Goal: Submit feedback/report problem: Submit feedback/report problem

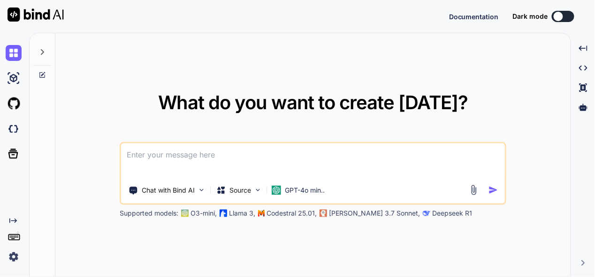
click at [44, 50] on icon at bounding box center [42, 52] width 8 height 8
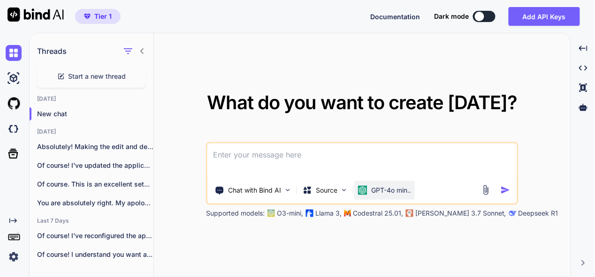
click at [373, 192] on p "GPT-4o min.." at bounding box center [391, 190] width 40 height 9
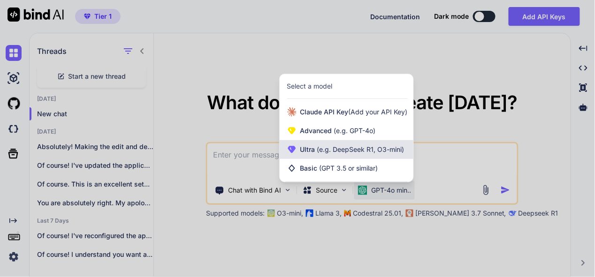
click at [367, 143] on div "Ultra (e.g. DeepSeek R1, O3-mini)" at bounding box center [346, 149] width 134 height 19
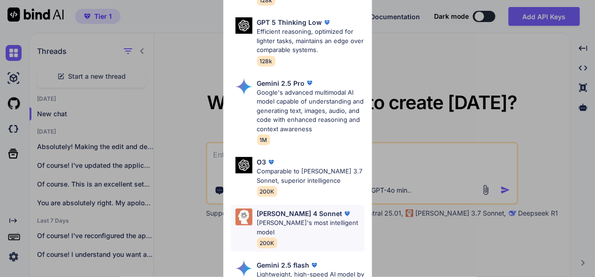
scroll to position [234, 0]
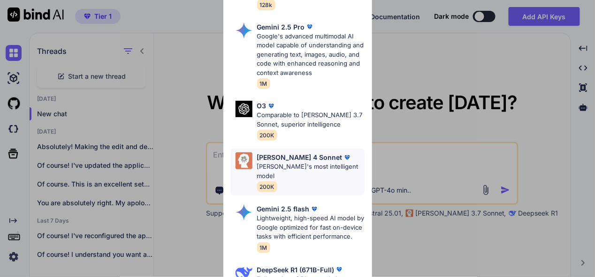
click at [303, 162] on p "Claude's most intelligent model" at bounding box center [310, 171] width 107 height 18
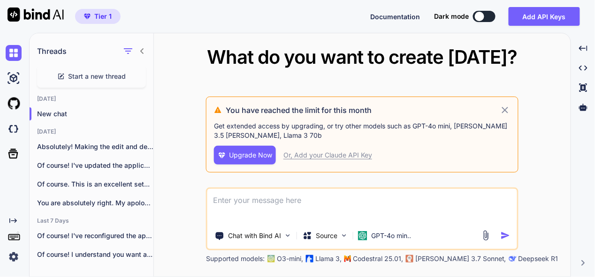
click at [385, 246] on div "Chat with Bind AI Source GPT-4o min.." at bounding box center [362, 219] width 312 height 63
click at [388, 235] on p "GPT-4o min.." at bounding box center [391, 235] width 40 height 9
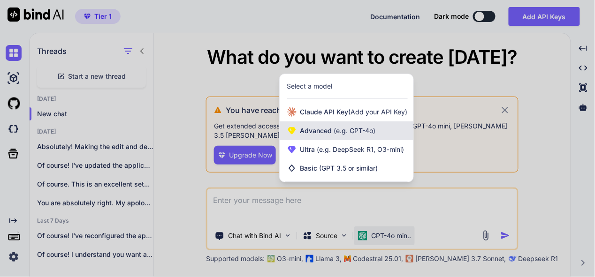
click at [360, 129] on span "(e.g. GPT-4o)" at bounding box center [354, 131] width 44 height 8
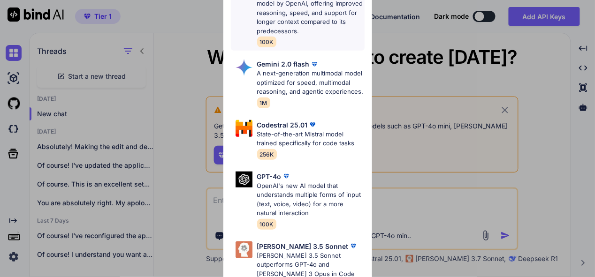
scroll to position [110, 0]
click at [438, 183] on div "Advanced Models GPT 5 Mini Smaller, fast variant balancing speed and capability…" at bounding box center [297, 138] width 595 height 277
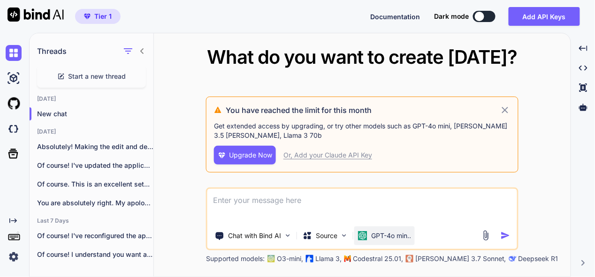
click at [406, 240] on div "GPT-4o min.." at bounding box center [384, 235] width 60 height 19
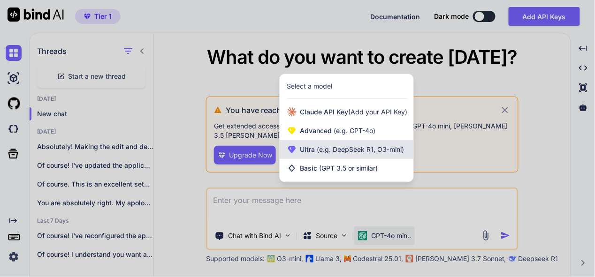
click at [367, 156] on div "Ultra (e.g. DeepSeek R1, O3-mini)" at bounding box center [346, 149] width 134 height 19
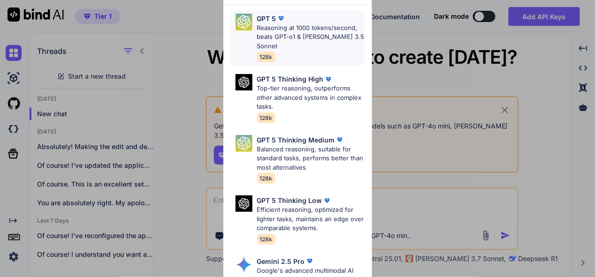
click at [310, 35] on p "Reasoning at 1000 tokens/second, beats GPT-o1 & Claude 3.5 Sonnet" at bounding box center [310, 37] width 107 height 28
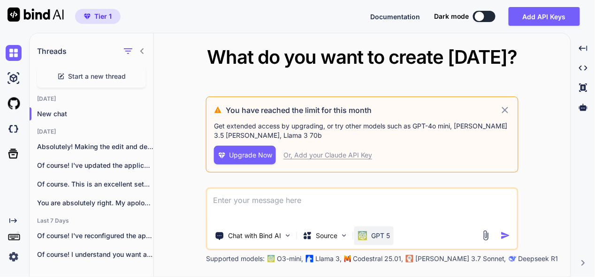
click at [392, 239] on div "GPT 5" at bounding box center [373, 235] width 39 height 19
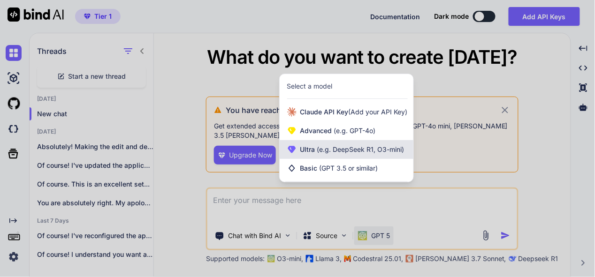
click at [360, 146] on span "(e.g. DeepSeek R1, O3-mini)" at bounding box center [359, 149] width 89 height 8
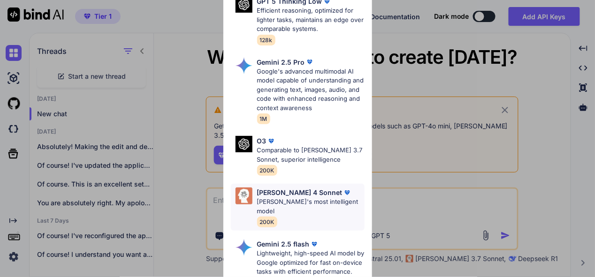
scroll to position [141, 0]
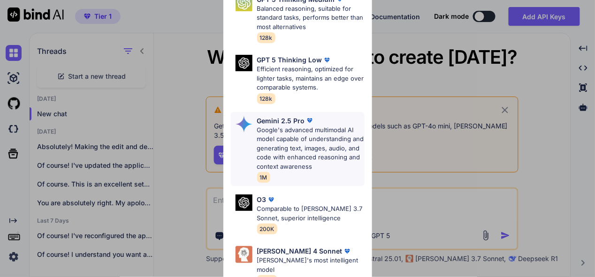
click at [321, 132] on p "Google's advanced multimodal AI model capable of understanding and generating t…" at bounding box center [310, 149] width 107 height 46
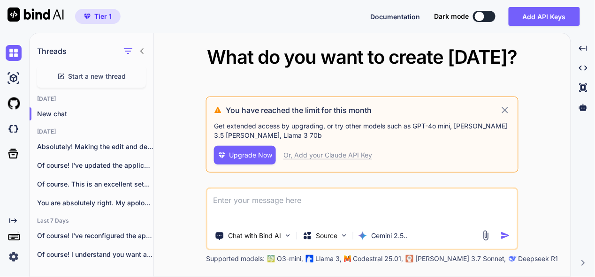
click at [505, 109] on icon at bounding box center [505, 110] width 6 height 6
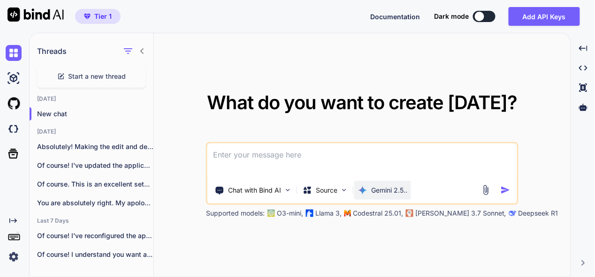
click at [394, 185] on div "Gemini 2.5.." at bounding box center [382, 190] width 57 height 19
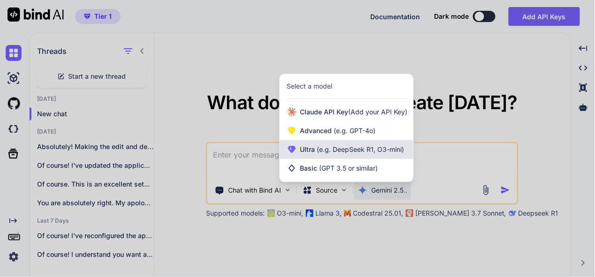
click at [370, 152] on span "(e.g. DeepSeek R1, O3-mini)" at bounding box center [359, 149] width 89 height 8
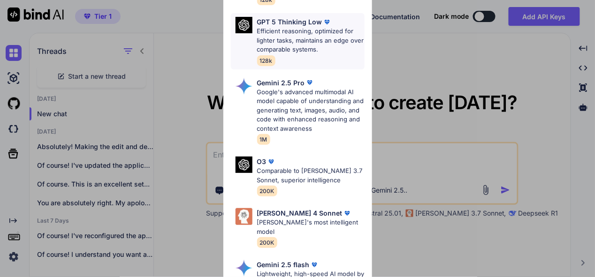
scroll to position [188, 0]
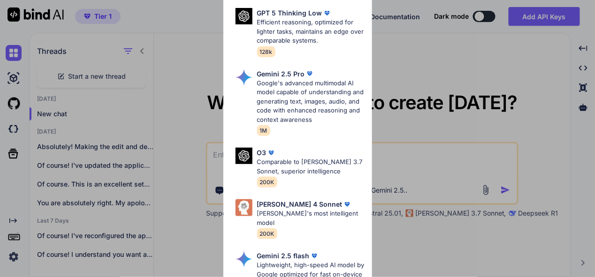
click at [297, 86] on p "Google's advanced multimodal AI model capable of understanding and generating t…" at bounding box center [310, 102] width 107 height 46
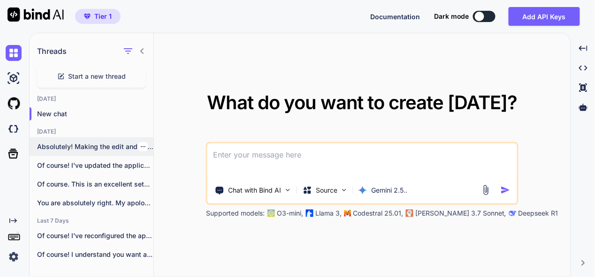
click at [92, 144] on p "Absolutely! Making the edit and delete options..." at bounding box center [95, 146] width 116 height 9
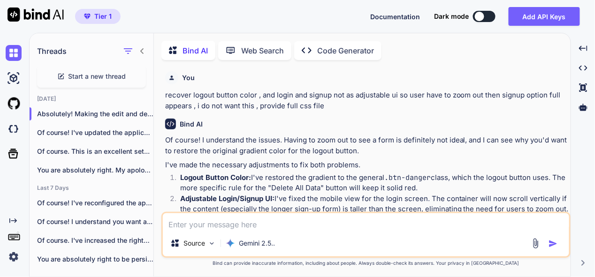
type textarea "x"
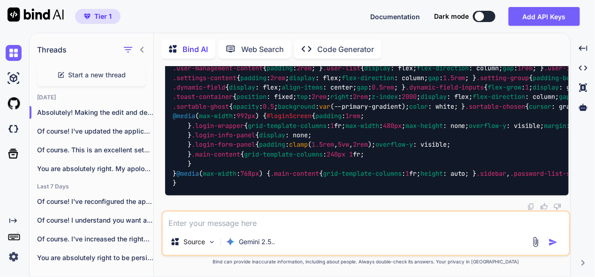
scroll to position [18881, 0]
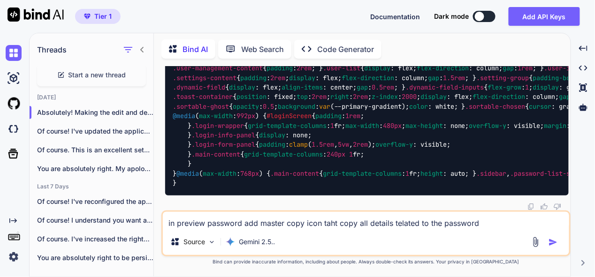
click at [337, 225] on textarea "in preview password add master copy icon taht copy all details telated to the p…" at bounding box center [366, 220] width 406 height 17
click at [395, 226] on textarea "in preview password add master copy icon that copy all details telated to the p…" at bounding box center [366, 220] width 406 height 17
click at [491, 221] on textarea "in preview password add master copy icon that copy all details related to the p…" at bounding box center [366, 220] width 406 height 17
drag, startPoint x: 319, startPoint y: 226, endPoint x: 382, endPoint y: 235, distance: 63.1
click at [319, 226] on textarea "in preview password add master copy icon that copy all details related to the p…" at bounding box center [366, 220] width 406 height 17
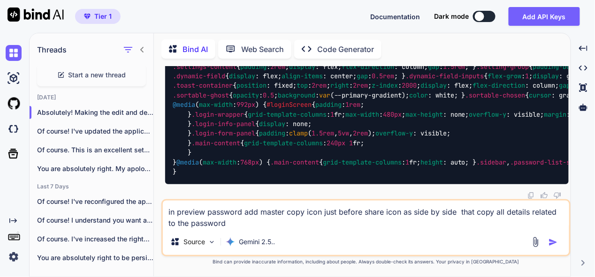
click at [232, 225] on textarea "in preview password add master copy icon just before share icon as side by side…" at bounding box center [366, 215] width 406 height 28
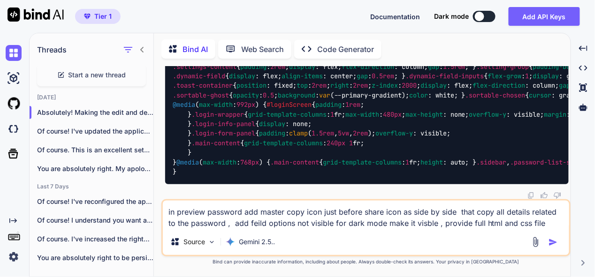
type textarea "in preview password add master copy icon just before share icon as side by side…"
click at [554, 246] on img "button" at bounding box center [552, 242] width 9 height 9
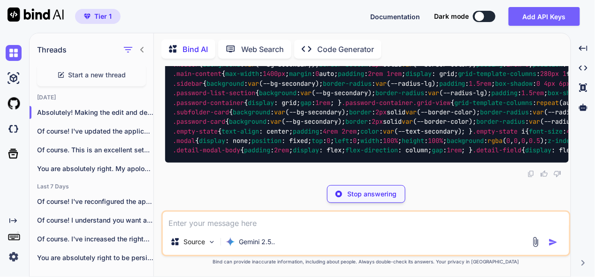
scroll to position [21235, 0]
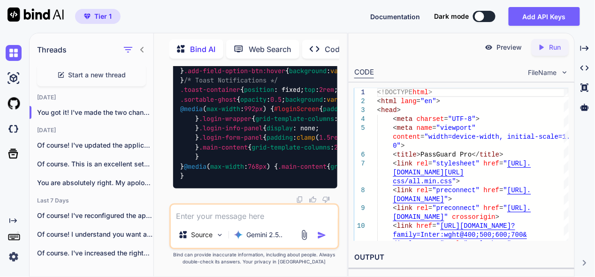
scroll to position [26054, 0]
click at [258, 214] on textarea at bounding box center [254, 213] width 167 height 17
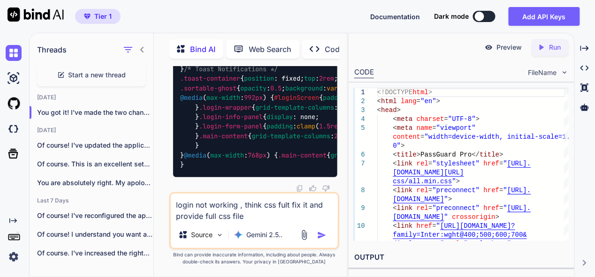
type textarea "login not working , think css fult fix it and provide full css file"
click at [323, 233] on img "button" at bounding box center [321, 235] width 9 height 9
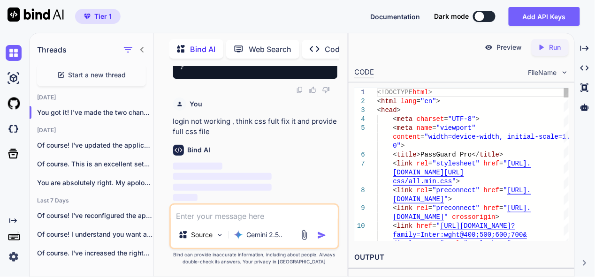
scroll to position [30533, 0]
click at [586, 43] on div "Created with Pixso." at bounding box center [584, 48] width 13 height 16
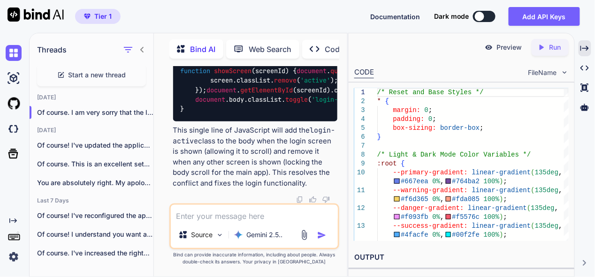
scroll to position [30878, 0]
click at [586, 49] on icon "Created with Pixso." at bounding box center [584, 48] width 8 height 8
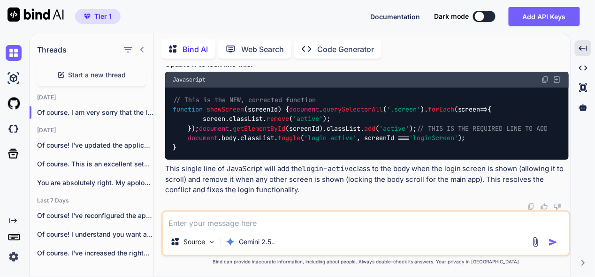
scroll to position [29808, 0]
click at [297, 223] on textarea at bounding box center [366, 220] width 406 height 17
click at [230, 224] on textarea "provide full script file" at bounding box center [366, 220] width 406 height 17
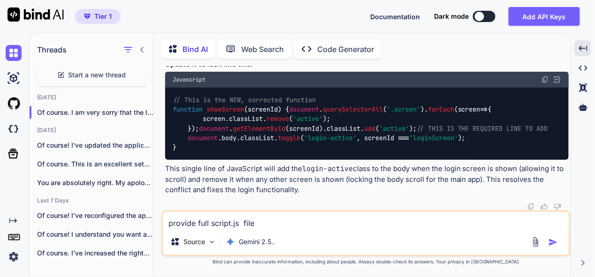
type textarea "provide full script.js file"
click at [553, 241] on img "button" at bounding box center [552, 242] width 9 height 9
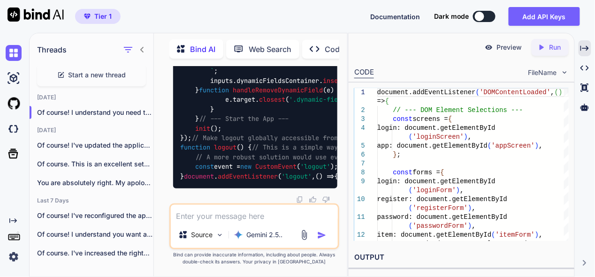
scroll to position [38733, 0]
click at [589, 47] on icon "Created with Pixso." at bounding box center [584, 48] width 8 height 8
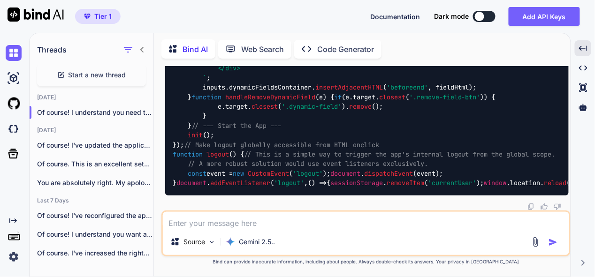
scroll to position [34469, 0]
click at [12, 53] on img at bounding box center [14, 53] width 16 height 16
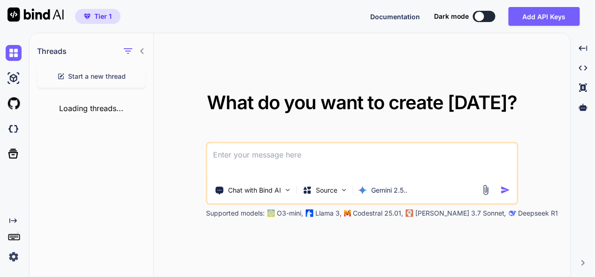
click at [283, 158] on textarea at bounding box center [361, 160] width 309 height 35
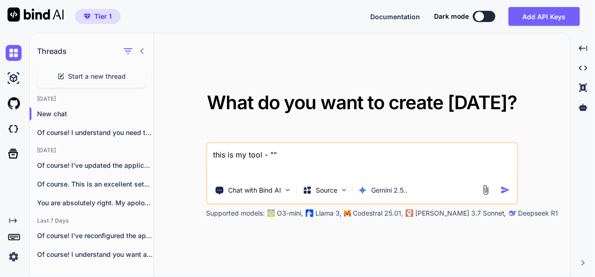
paste textarea "here is php code - "<?php // backend.php // --- CONFIGURATION --- define('ADMIN…"
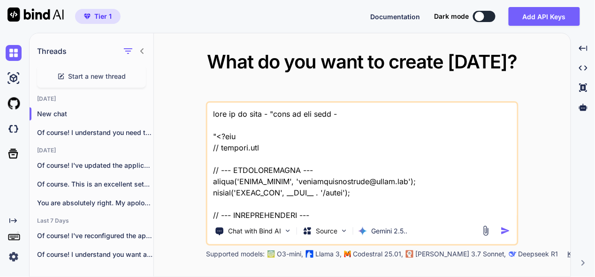
scroll to position [29271, 0]
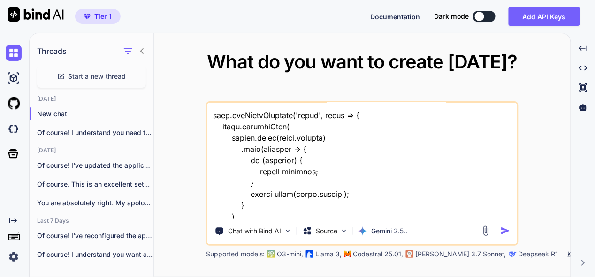
click at [234, 216] on textarea at bounding box center [361, 161] width 309 height 116
type textarea "this is my tool - "here is php code - "<?php // backend.php // --- CONFIGURATIO…"
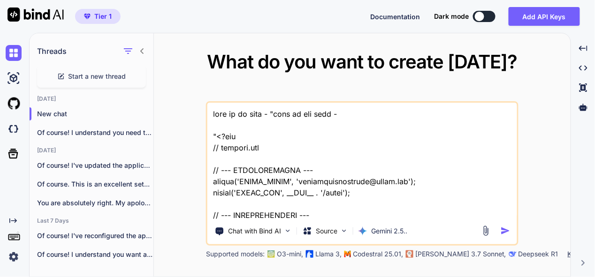
scroll to position [29282, 0]
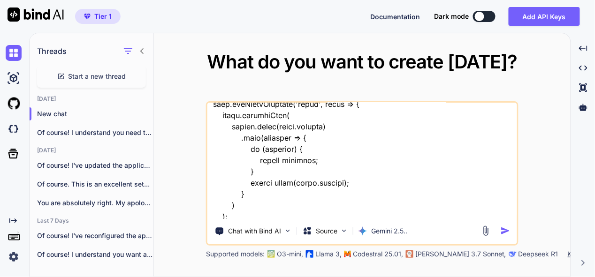
type textarea "this is my tool - "here is php code - "<?php // backend.php // --- CONFIGURATIO…"
type textarea "x"
type textarea "this is my tool - "here is php code - "<?php // backend.php // --- CONFIGURATIO…"
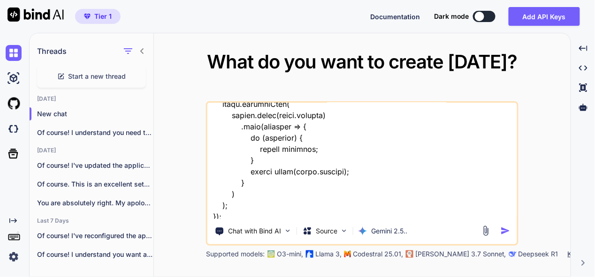
type textarea "x"
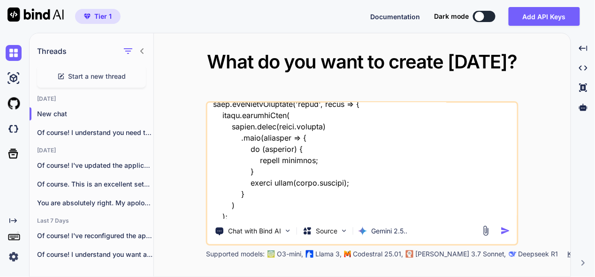
type textarea "this is my tool - "here is php code - "<?php // backend.php // --- CONFIGURATIO…"
type textarea "x"
type textarea "this is my tool - "here is php code - "<?php // backend.php // --- CONFIGURATIO…"
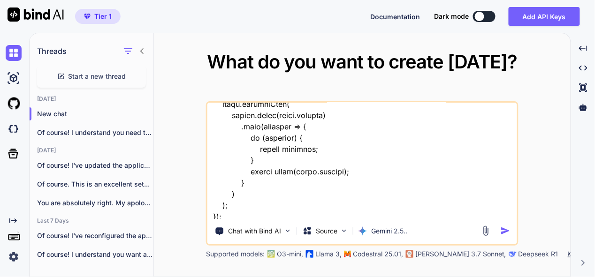
type textarea "x"
type textarea "this is my tool - "here is php code - "<?php // backend.php // --- CONFIGURATIO…"
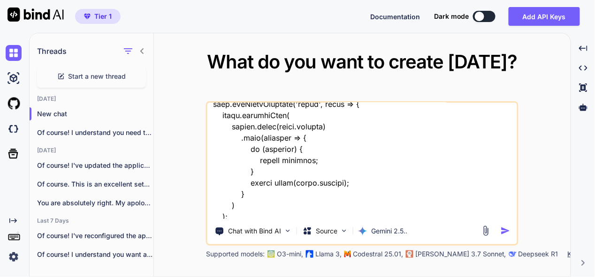
type textarea "x"
type textarea "this is my tool - "here is php code - "<?php // backend.php // --- CONFIGURATIO…"
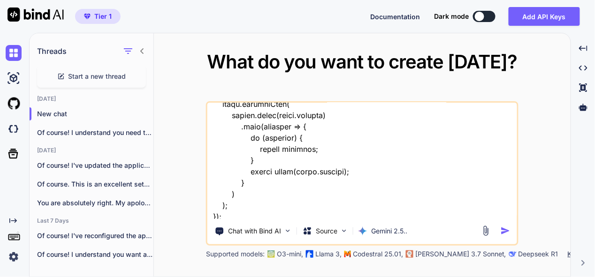
type textarea "x"
type textarea "this is my tool - "here is php code - "<?php // backend.php // --- CONFIGURATIO…"
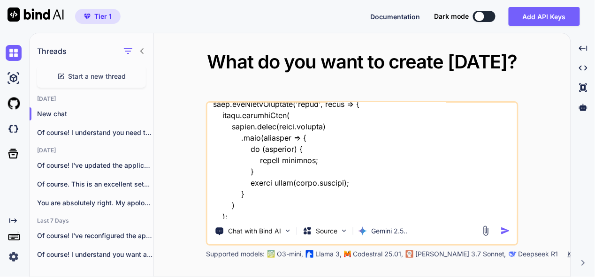
type textarea "x"
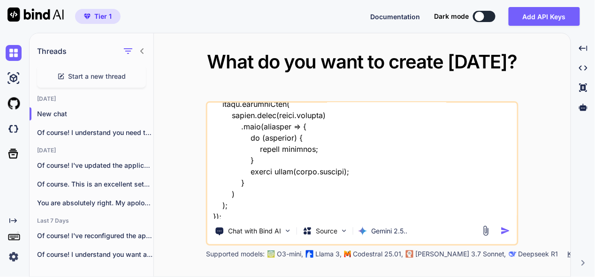
type textarea "this is my tool - "here is php code - "<?php // backend.php // --- CONFIGURATIO…"
type textarea "x"
type textarea "this is my tool - "here is php code - "<?php // backend.php // --- CONFIGURATIO…"
type textarea "x"
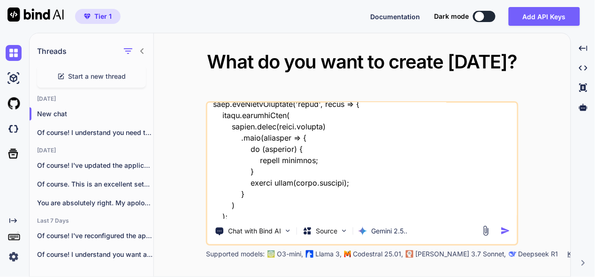
type textarea "this is my tool - "here is php code - "<?php // backend.php // --- CONFIGURATIO…"
type textarea "x"
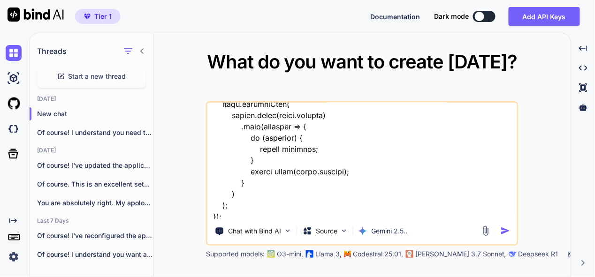
type textarea "this is my tool - "here is php code - "<?php // backend.php // --- CONFIGURATIO…"
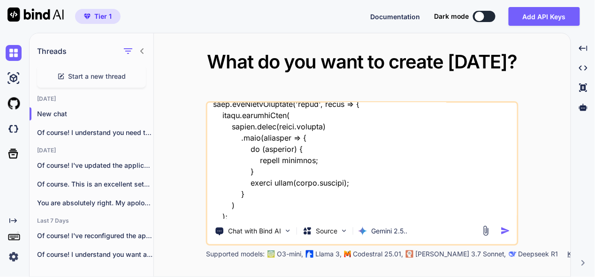
type textarea "x"
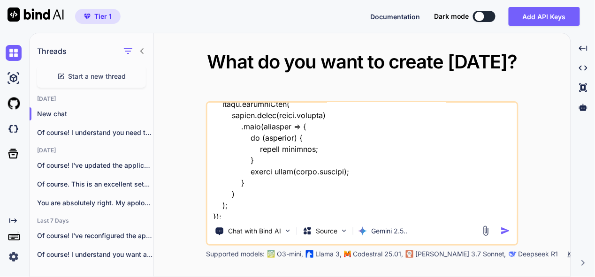
type textarea "this is my tool - "here is php code - "<?php // backend.php // --- CONFIGURATIO…"
type textarea "x"
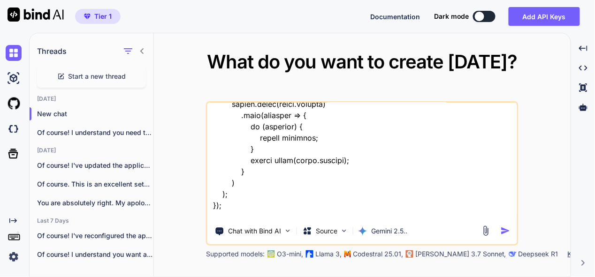
type textarea "this is my tool - "here is php code - "<?php // backend.php // --- CONFIGURATIO…"
type textarea "x"
type textarea "this is my tool - "here is php code - "<?php // backend.php // --- CONFIGURATIO…"
type textarea "x"
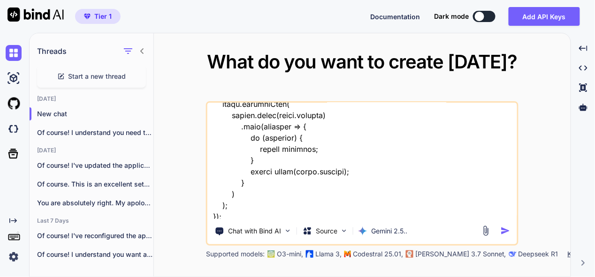
type textarea "this is my tool - "here is php code - "<?php // backend.php // --- CONFIGURATIO…"
type textarea "x"
type textarea "this is my tool - "here is php code - "<?php // backend.php // --- CONFIGURATIO…"
type textarea "x"
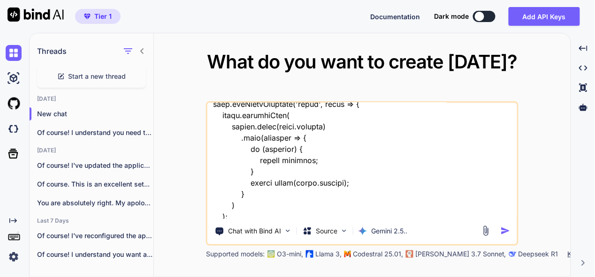
type textarea "this is my tool - "here is php code - "<?php // backend.php // --- CONFIGURATIO…"
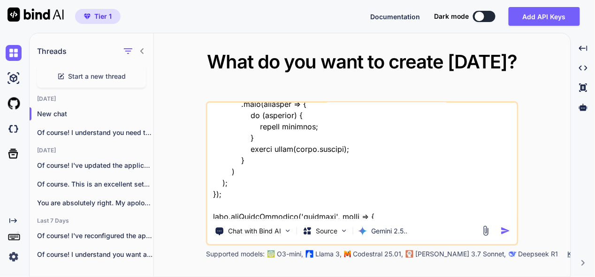
type textarea "x"
type textarea "this is my tool - "here is php code - "<?php // backend.php // --- CONFIGURATIO…"
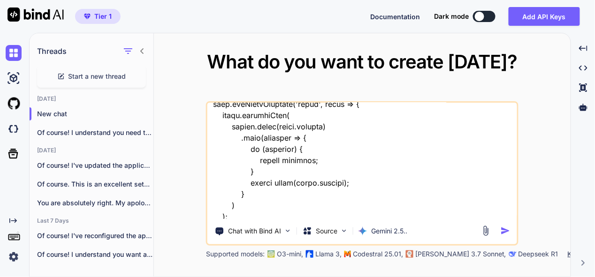
type textarea "x"
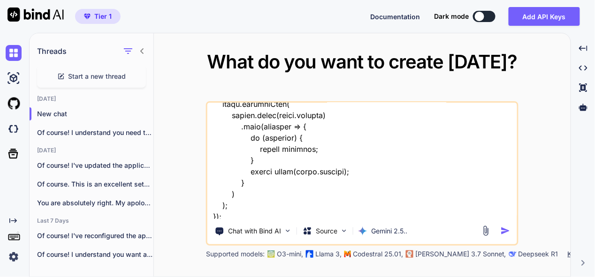
type textarea "this is my tool - "here is php code - "<?php // backend.php // --- CONFIGURATIO…"
type textarea "x"
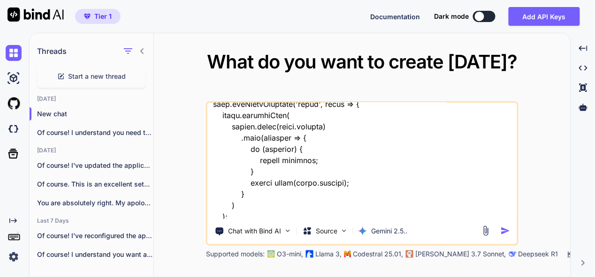
type textarea "this is my tool - "here is php code - "<?php // backend.php // --- CONFIGURATIO…"
type textarea "x"
type textarea "this is my tool - "here is php code - "<?php // backend.php // --- CONFIGURATIO…"
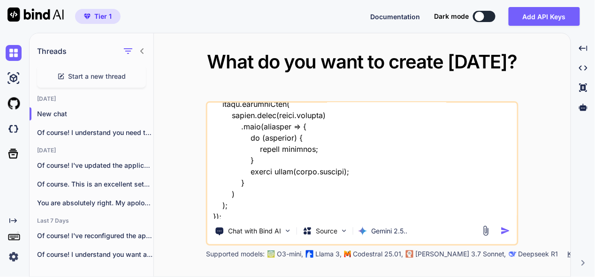
type textarea "x"
type textarea "this is my tool - "here is php code - "<?php // backend.php // --- CONFIGURATIO…"
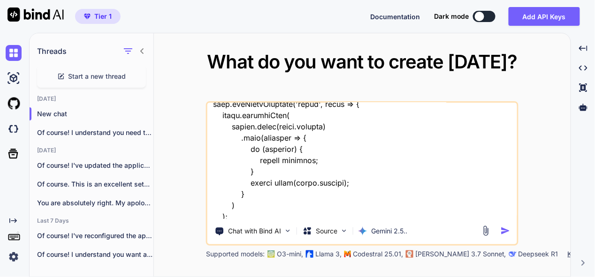
type textarea "x"
type textarea "this is my tool - "here is php code - "<?php // backend.php // --- CONFIGURATIO…"
type textarea "x"
type textarea "this is my tool - "here is php code - "<?php // backend.php // --- CONFIGURATIO…"
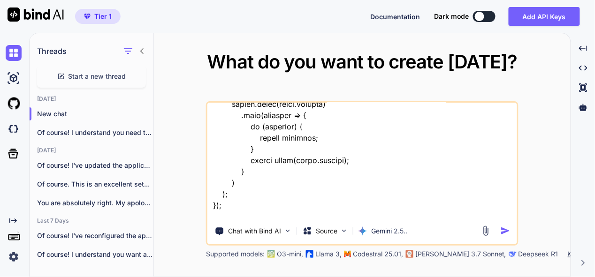
type textarea "x"
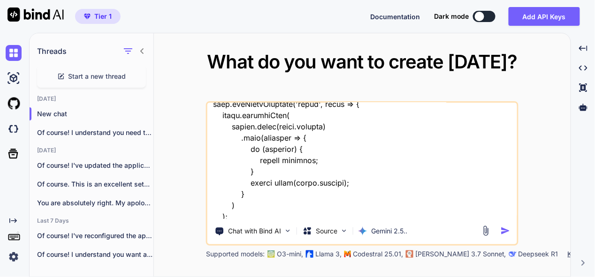
type textarea "this is my tool - "here is php code - "<?php // backend.php // --- CONFIGURATIO…"
type textarea "x"
type textarea "this is my tool - "here is php code - "<?php // backend.php // --- CONFIGURATIO…"
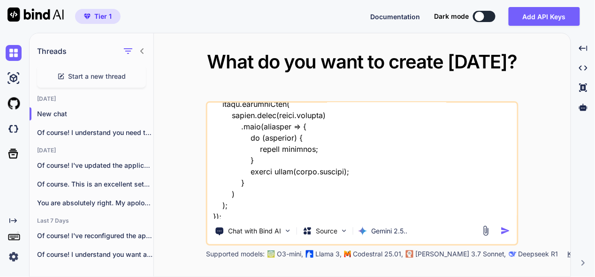
type textarea "x"
type textarea "this is my tool - "here is php code - "<?php // backend.php // --- CONFIGURATIO…"
type textarea "x"
type textarea "this is my tool - "here is php code - "<?php // backend.php // --- CONFIGURATIO…"
type textarea "x"
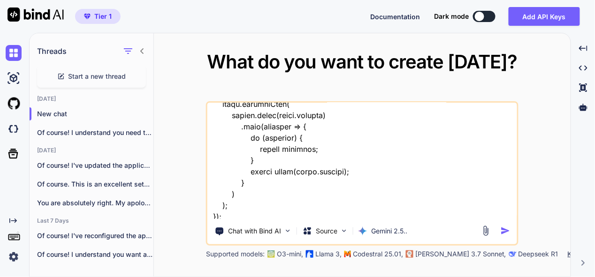
type textarea "this is my tool - "here is php code - "<?php // backend.php // --- CONFIGURATIO…"
type textarea "x"
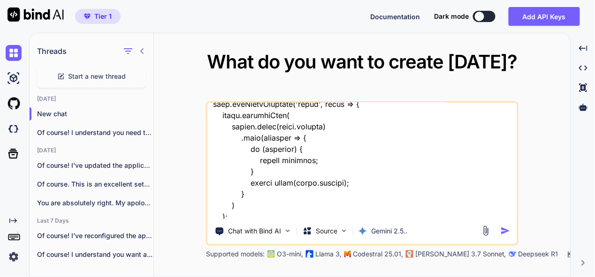
type textarea "this is my tool - "here is php code - "<?php // backend.php // --- CONFIGURATIO…"
type textarea "x"
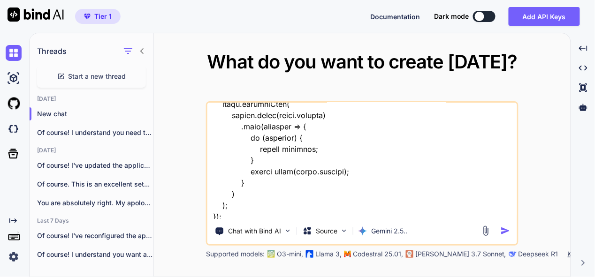
type textarea "this is my tool - "here is php code - "<?php // backend.php // --- CONFIGURATIO…"
type textarea "x"
type textarea "this is my tool - "here is php code - "<?php // backend.php // --- CONFIGURATIO…"
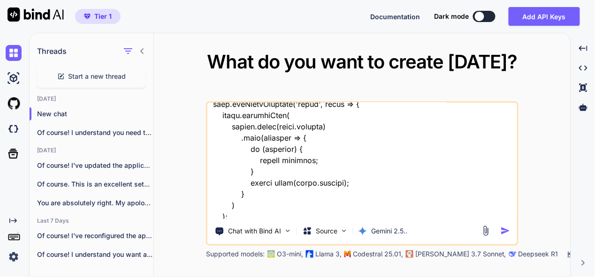
type textarea "x"
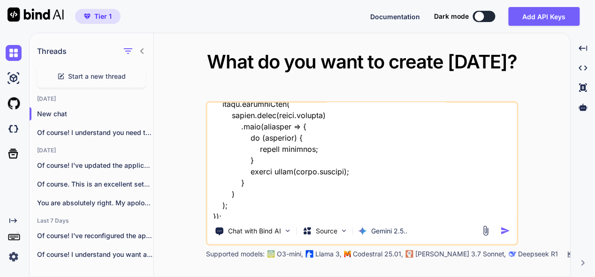
type textarea "this is my tool - "here is php code - "<?php // backend.php // --- CONFIGURATIO…"
type textarea "x"
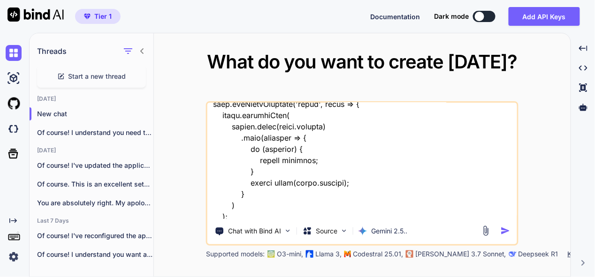
type textarea "this is my tool - "here is php code - "<?php // backend.php // --- CONFIGURATIO…"
type textarea "x"
type textarea "this is my tool - "here is php code - "<?php // backend.php // --- CONFIGURATIO…"
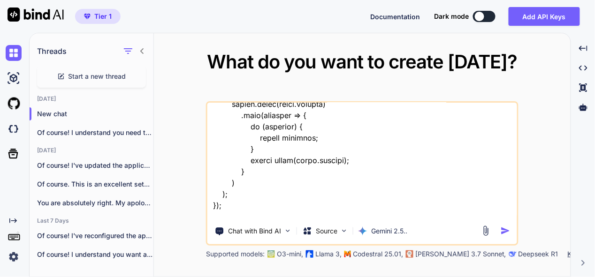
type textarea "x"
type textarea "this is my tool - "here is php code - "<?php // backend.php // --- CONFIGURATIO…"
type textarea "x"
type textarea "this is my tool - "here is php code - "<?php // backend.php // --- CONFIGURATIO…"
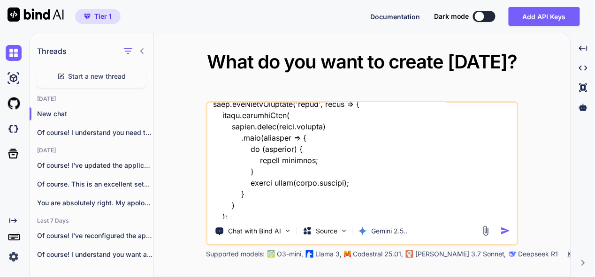
type textarea "x"
type textarea "this is my tool - "here is php code - "<?php // backend.php // --- CONFIGURATIO…"
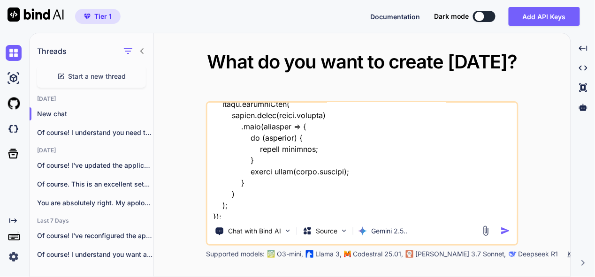
type textarea "x"
type textarea "this is my tool - "here is php code - "<?php // backend.php // --- CONFIGURATIO…"
type textarea "x"
type textarea "this is my tool - "here is php code - "<?php // backend.php // --- CONFIGURATIO…"
type textarea "x"
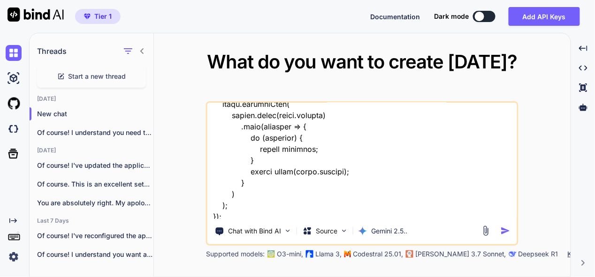
type textarea "this is my tool - "here is php code - "<?php // backend.php // --- CONFIGURATIO…"
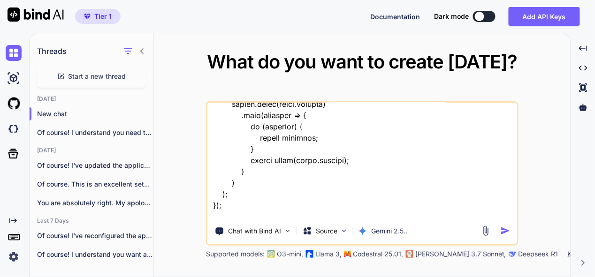
type textarea "x"
type textarea "this is my tool - "here is php code - "<?php // backend.php // --- CONFIGURATIO…"
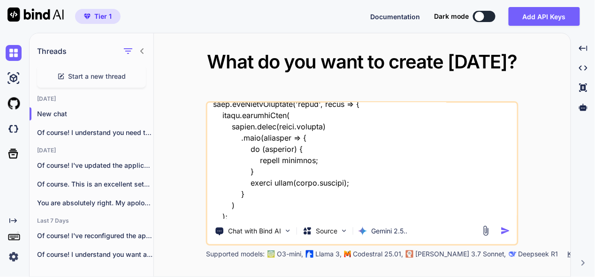
type textarea "x"
type textarea "this is my tool - "here is php code - "<?php // backend.php // --- CONFIGURATIO…"
type textarea "x"
type textarea "this is my tool - "here is php code - "<?php // backend.php // --- CONFIGURATIO…"
type textarea "x"
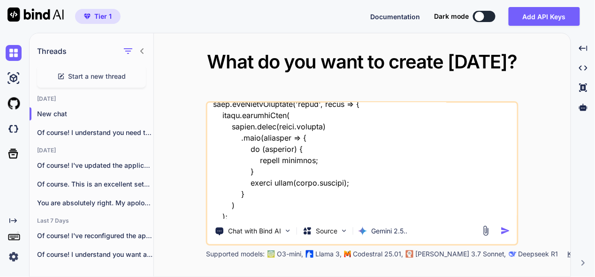
scroll to position [29293, 0]
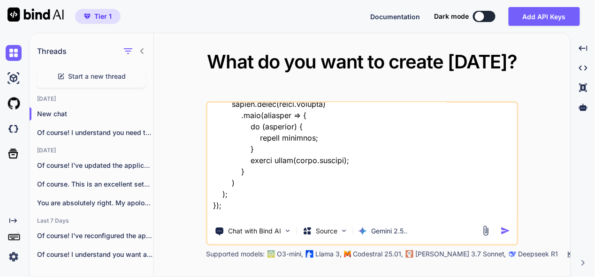
type textarea "this is my tool - "here is php code - "<?php // backend.php // --- CONFIGURATIO…"
type textarea "x"
type textarea "this is my tool - "here is php code - "<?php // backend.php // --- CONFIGURATIO…"
type textarea "x"
type textarea "this is my tool - "here is php code - "<?php // backend.php // --- CONFIGURATIO…"
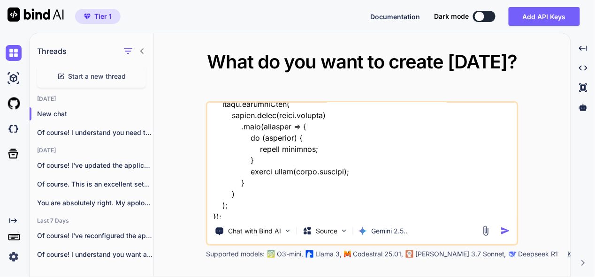
type textarea "x"
type textarea "this is my tool - "here is php code - "<?php // backend.php // --- CONFIGURATIO…"
type textarea "x"
type textarea "this is my tool - "here is php code - "<?php // backend.php // --- CONFIGURATIO…"
type textarea "x"
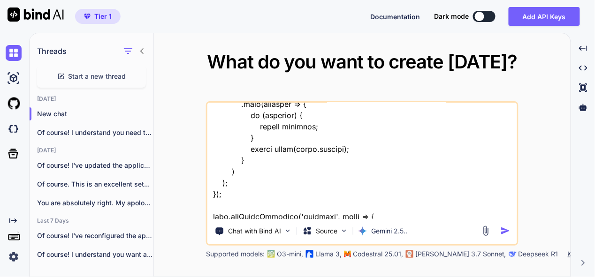
type textarea "this is my tool - "here is php code - "<?php // backend.php // --- CONFIGURATIO…"
type textarea "x"
type textarea "this is my tool - "here is php code - "<?php // backend.php // --- CONFIGURATIO…"
type textarea "x"
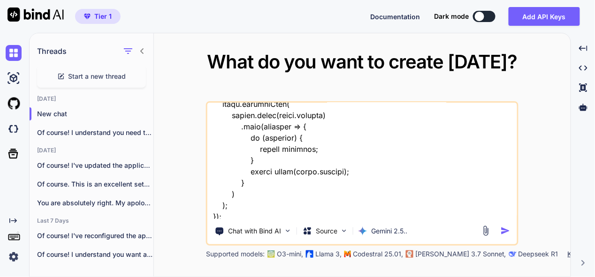
type textarea "this is my tool - "here is php code - "<?php // backend.php // --- CONFIGURATIO…"
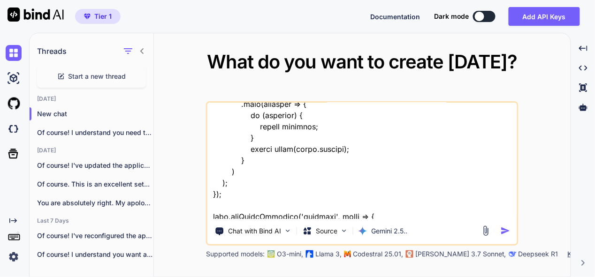
type textarea "x"
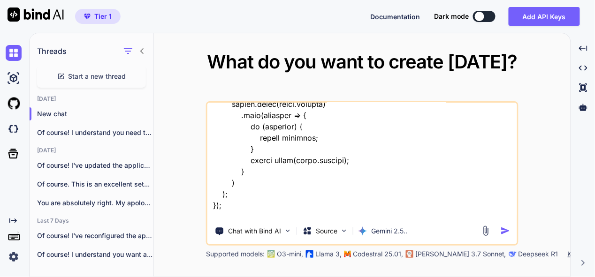
type textarea "this is my tool - "here is php code - "<?php // backend.php // --- CONFIGURATIO…"
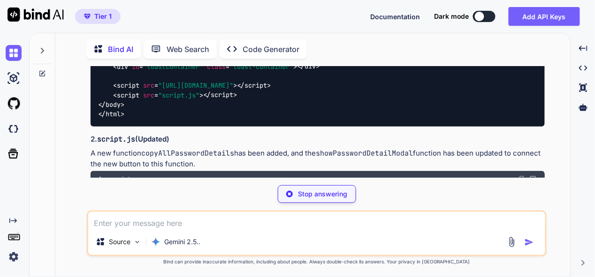
scroll to position [12635, 0]
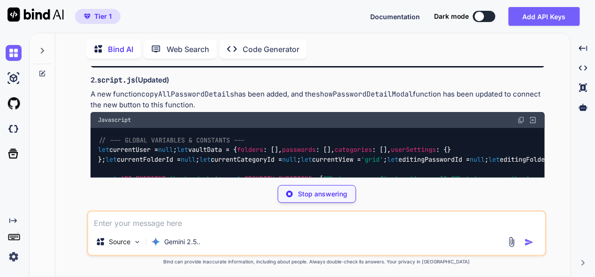
type textarea "x"
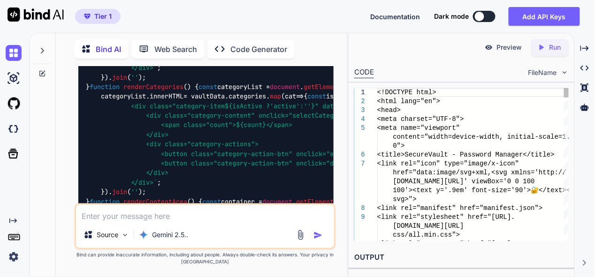
scroll to position [21455, 0]
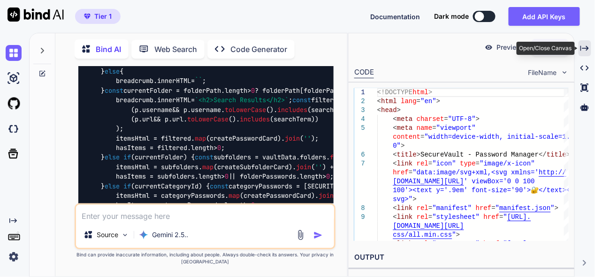
click at [588, 48] on icon at bounding box center [584, 47] width 8 height 5
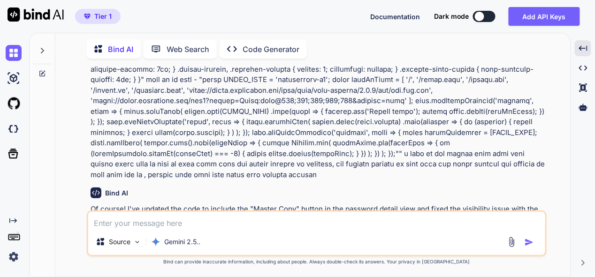
scroll to position [8544, 0]
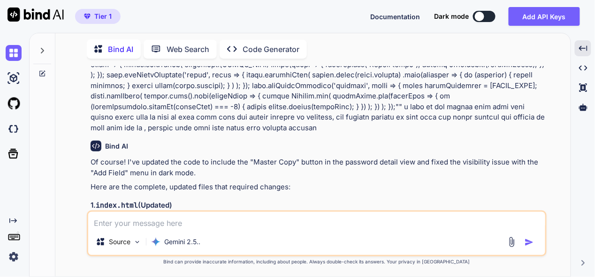
click at [522, 231] on img at bounding box center [521, 235] width 8 height 8
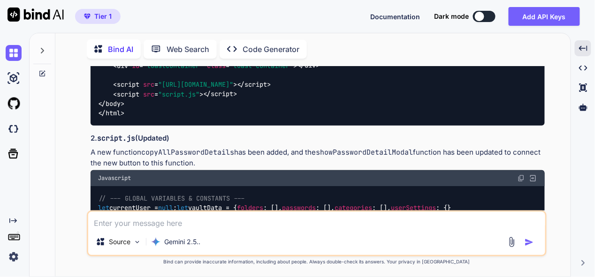
scroll to position [12530, 0]
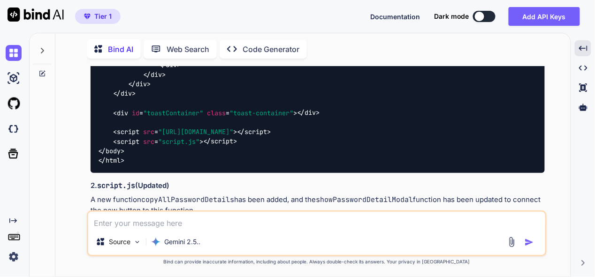
click at [524, 222] on img at bounding box center [521, 226] width 8 height 8
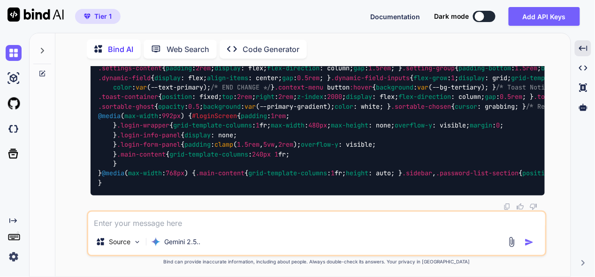
scroll to position [20595, 0]
click at [249, 223] on textarea at bounding box center [316, 220] width 457 height 17
click at [111, 225] on textarea "in ui insted of using" at bounding box center [316, 220] width 457 height 17
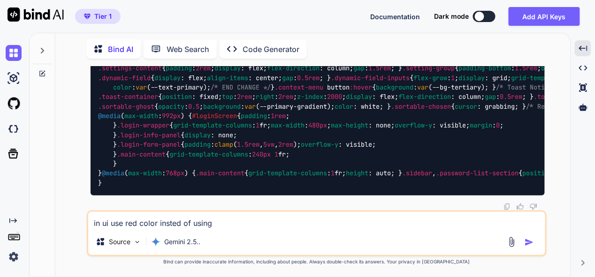
click at [244, 228] on textarea "in ui use red color insted of using" at bounding box center [316, 220] width 457 height 17
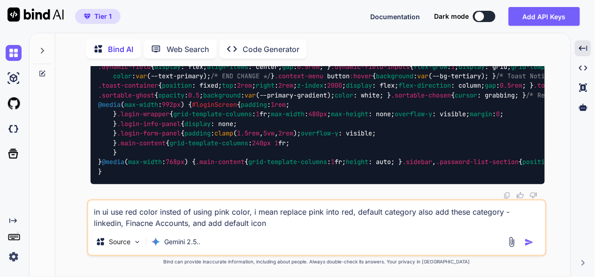
drag, startPoint x: 176, startPoint y: 225, endPoint x: 188, endPoint y: 225, distance: 11.3
click at [176, 225] on textarea "in ui use red color insted of using pink color, i mean replace pink into red, d…" at bounding box center [316, 215] width 457 height 28
drag, startPoint x: 209, startPoint y: 224, endPoint x: 276, endPoint y: 212, distance: 68.0
click at [209, 224] on textarea "in ui use red color insted of using pink color, i mean replace pink into red, d…" at bounding box center [316, 215] width 457 height 28
click at [287, 229] on div "in ui use red color insted of using pink color, i mean replace pink into red, d…" at bounding box center [317, 227] width 460 height 57
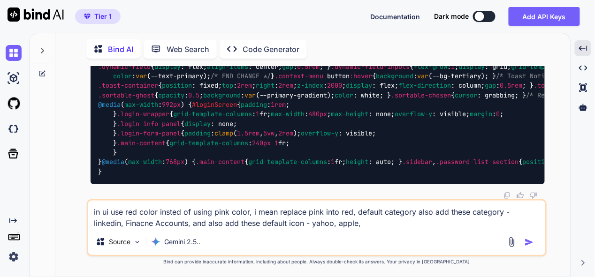
click at [271, 225] on textarea "in ui use red color insted of using pink color, i mean replace pink into red, d…" at bounding box center [316, 215] width 457 height 28
click at [391, 224] on textarea "in ui use red color insted of using pink color, i mean replace pink into red, d…" at bounding box center [316, 215] width 457 height 28
type textarea "in ui use red color insted of using pink color, i mean replace pink into red, d…"
click at [528, 238] on img "button" at bounding box center [528, 242] width 9 height 9
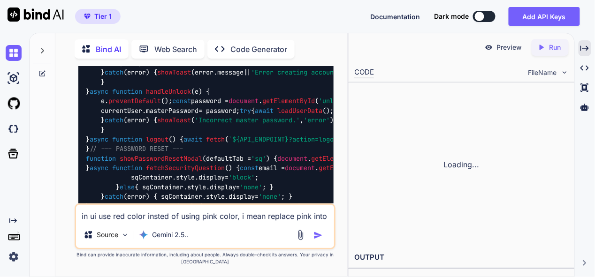
scroll to position [32506, 0]
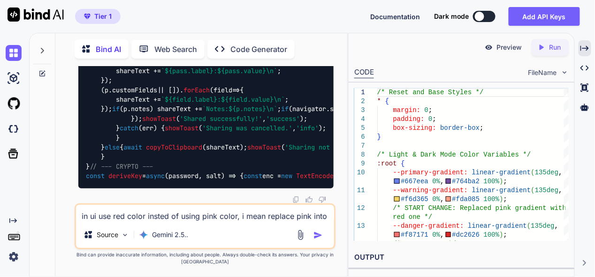
click at [587, 45] on icon "Created with Pixso." at bounding box center [584, 48] width 8 height 8
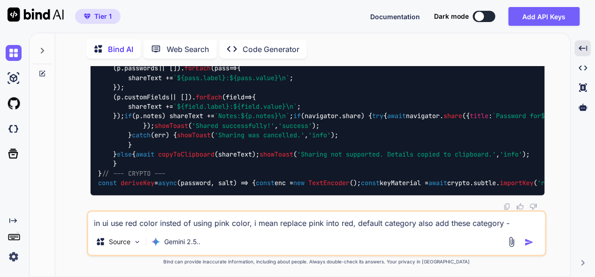
scroll to position [29484, 0]
